Goal: Task Accomplishment & Management: Complete application form

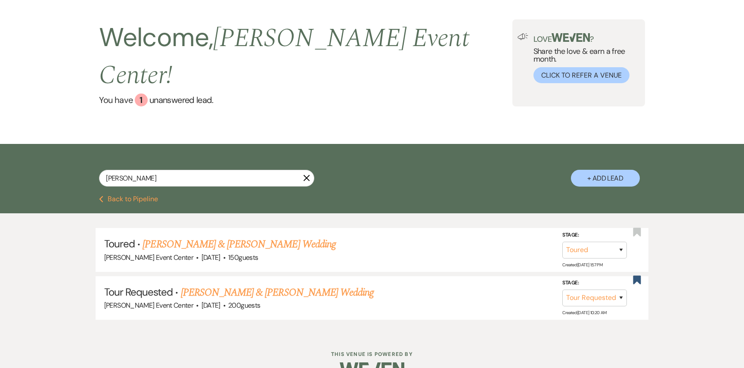
click at [593, 170] on button "+ Add Lead" at bounding box center [605, 178] width 69 height 17
select select "754"
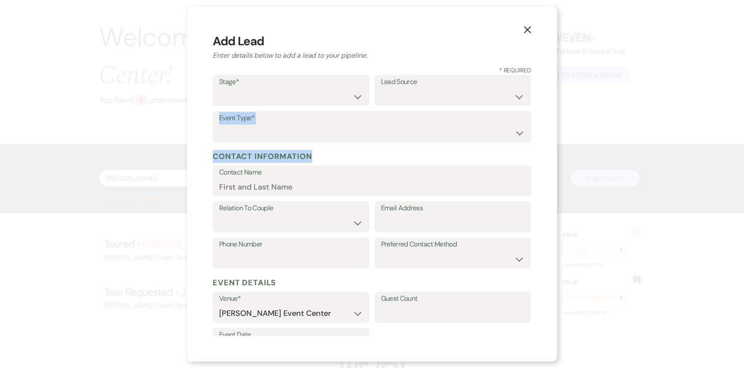
drag, startPoint x: 509, startPoint y: 136, endPoint x: 459, endPoint y: 131, distance: 50.2
click at [463, 131] on div "X Add Lead Enter details below to add a lead to your pipeline. * Required Stage…" at bounding box center [372, 184] width 744 height 368
click at [352, 99] on select "Inquiry Follow Up Tour Requested Tour Confirmed Toured Proposal Sent Booked Lost" at bounding box center [291, 96] width 144 height 17
select select "1"
click at [219, 88] on select "Inquiry Follow Up Tour Requested Tour Confirmed Toured Proposal Sent Booked Lost" at bounding box center [291, 96] width 144 height 17
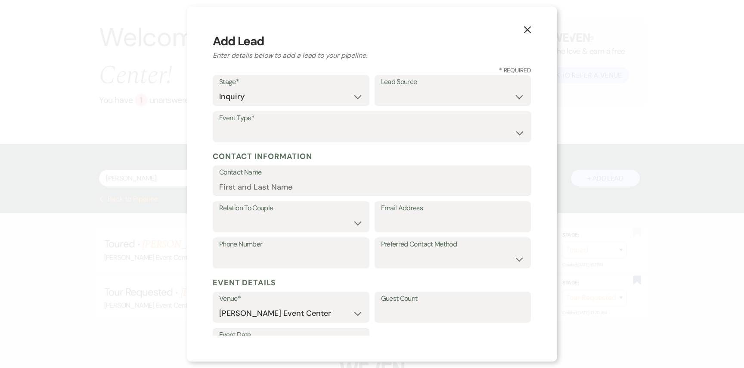
click at [417, 80] on label "Lead Source" at bounding box center [453, 82] width 144 height 12
click at [414, 87] on label "Lead Source" at bounding box center [453, 82] width 144 height 12
click at [414, 91] on select "Weven Venue Website Instagram Facebook Pinterest Google The Knot Wedding Wire H…" at bounding box center [453, 96] width 144 height 17
select select "23"
click at [381, 88] on select "Weven Venue Website Instagram Facebook Pinterest Google The Knot Wedding Wire H…" at bounding box center [453, 96] width 144 height 17
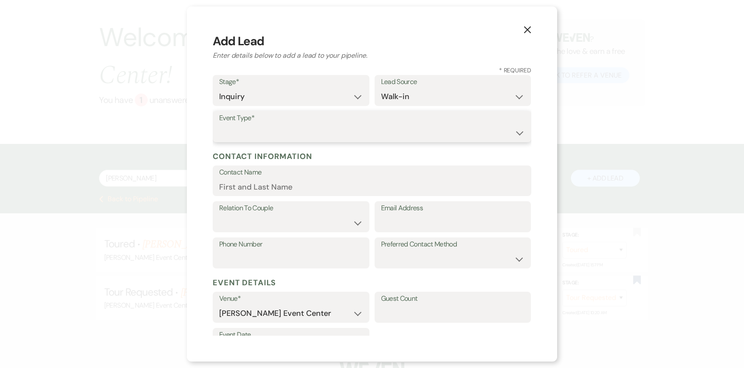
click at [280, 133] on select "Wedding Anniversary Party Baby Shower Bachelorette / Bachelor Party Birthday Pa…" at bounding box center [372, 133] width 306 height 17
select select "18"
click at [219, 125] on select "Wedding Anniversary Party Baby Shower Bachelorette / Bachelor Party Birthday Pa…" at bounding box center [372, 133] width 306 height 17
click at [252, 184] on input "Contact Name" at bounding box center [372, 186] width 306 height 17
type input "Geolaina Copeland"
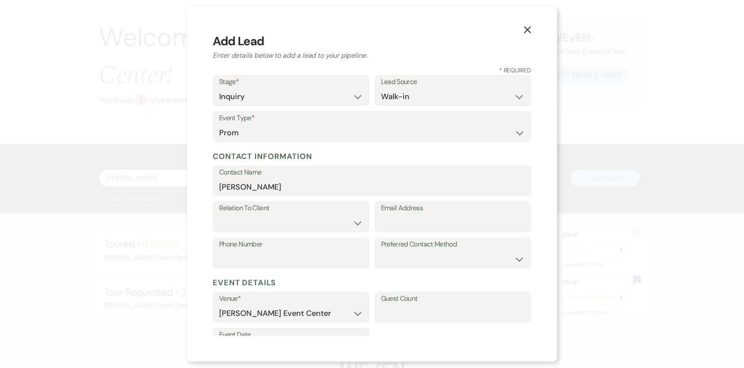
click at [243, 212] on label "Relation To Client" at bounding box center [291, 208] width 144 height 12
click at [354, 224] on select "Client Event Planner Parent of Client Family Member Friend Other" at bounding box center [291, 223] width 144 height 17
select select "1"
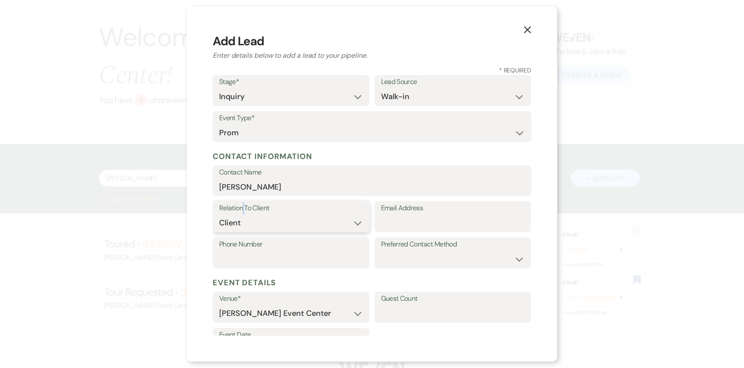
click at [219, 215] on select "Client Event Planner Parent of Client Family Member Friend Other" at bounding box center [291, 223] width 144 height 17
click at [384, 227] on input "Email Address" at bounding box center [453, 223] width 144 height 17
type input "gcopeland@kcacademies.org"
click at [296, 252] on input "Phone Number" at bounding box center [291, 259] width 144 height 17
type input "469-450-4055"
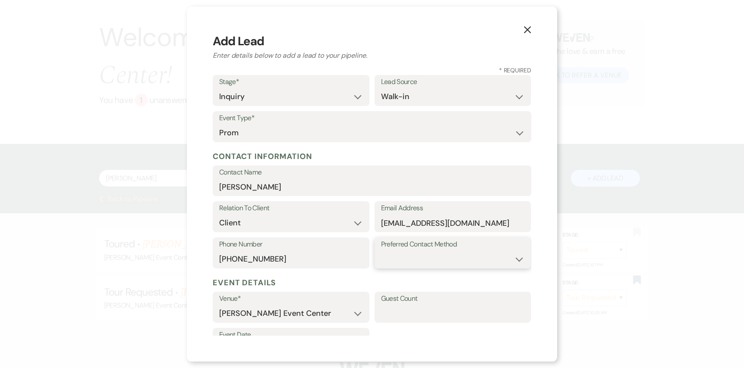
click at [397, 256] on select "Email Phone Text" at bounding box center [453, 259] width 144 height 17
select select "text"
click at [381, 251] on select "Email Phone Text" at bounding box center [453, 259] width 144 height 17
click at [441, 308] on input "Guest Count" at bounding box center [453, 313] width 144 height 17
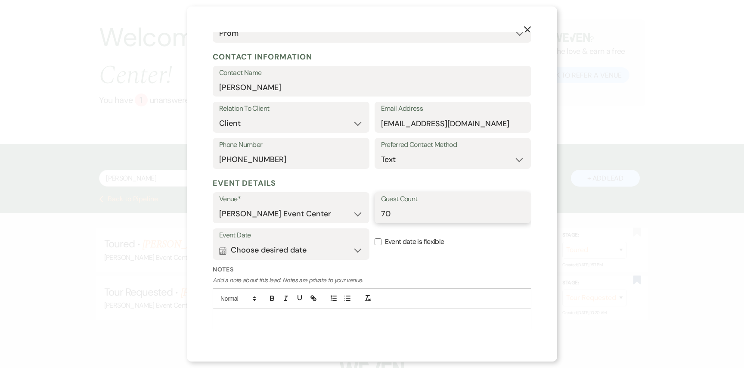
scroll to position [119, 0]
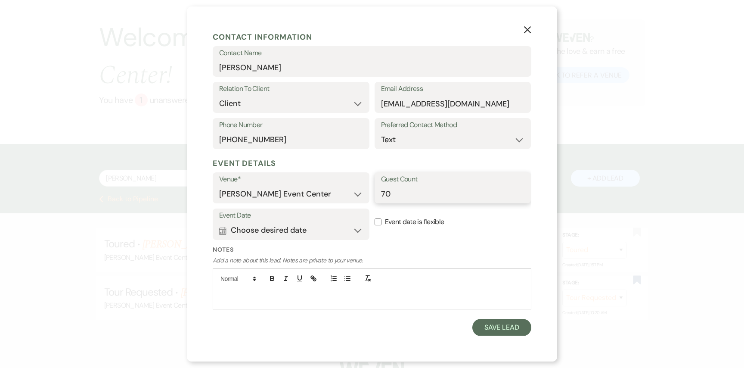
type input "70"
click at [297, 233] on button "Calendar Choose desired date Expand" at bounding box center [291, 230] width 144 height 17
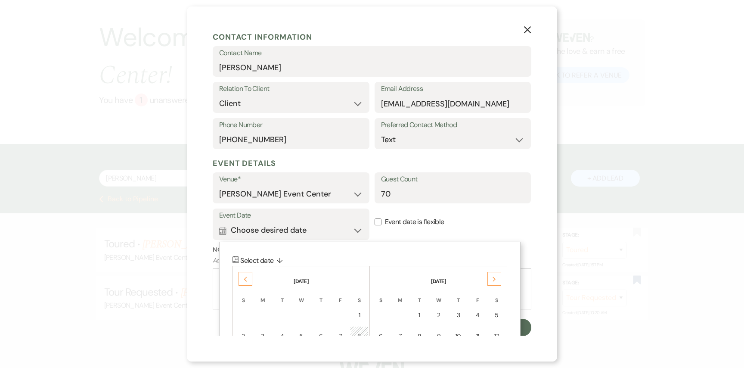
click at [492, 279] on div "Next" at bounding box center [495, 279] width 14 height 14
click at [249, 280] on div "Previous" at bounding box center [246, 279] width 14 height 14
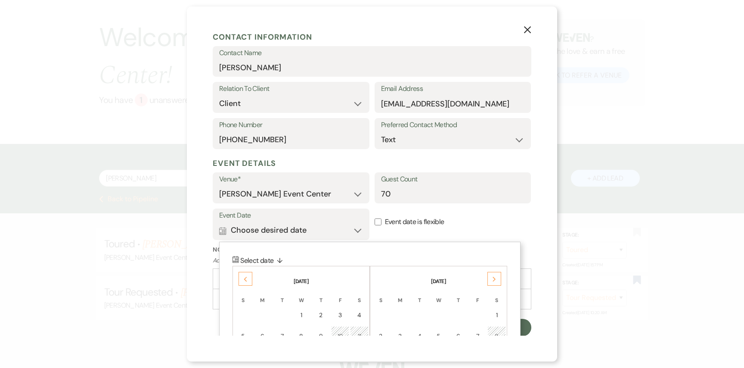
click at [249, 280] on div "Previous" at bounding box center [246, 279] width 14 height 14
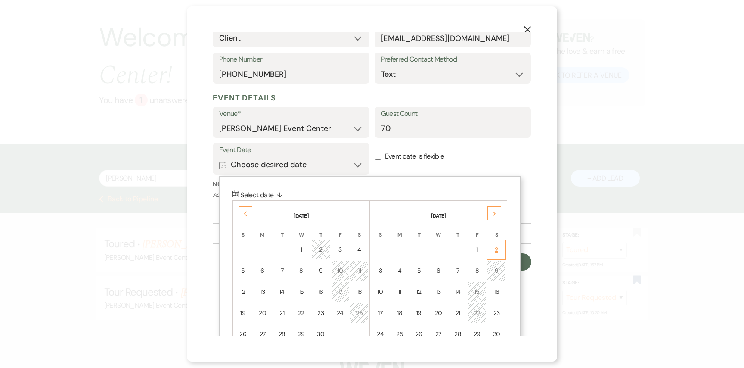
scroll to position [229, 0]
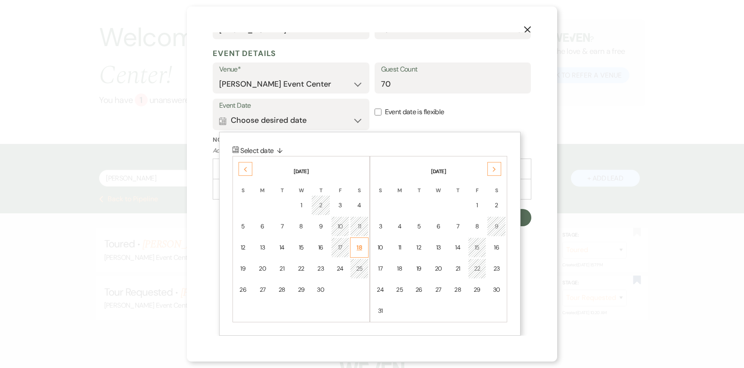
click at [358, 253] on td "18" at bounding box center [359, 247] width 19 height 20
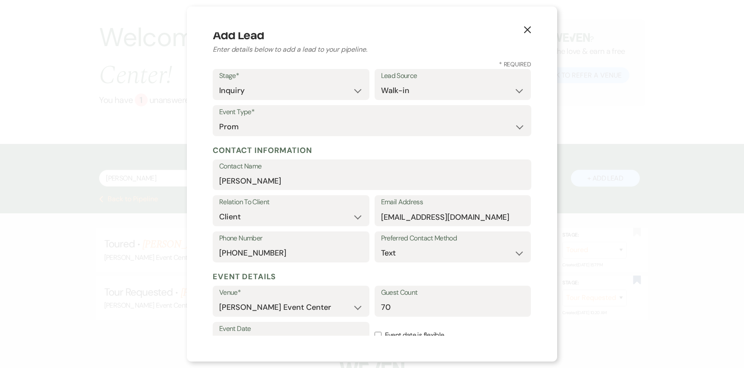
scroll to position [119, 0]
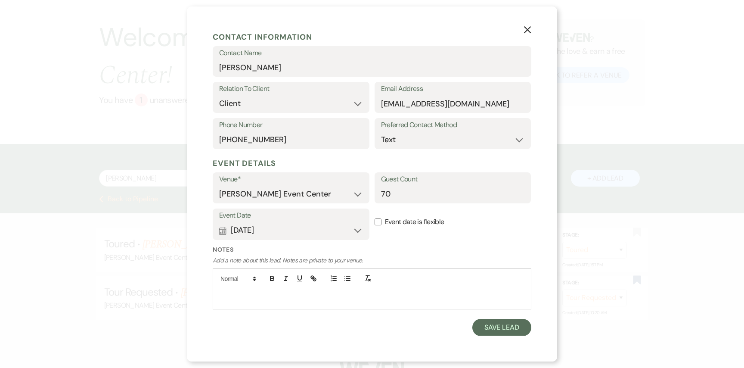
click at [495, 336] on div "X Add Lead Enter details below to add a lead to your pipeline. * Required Stage…" at bounding box center [372, 183] width 370 height 355
click at [494, 321] on button "Save Lead" at bounding box center [502, 327] width 59 height 17
